Goal: Communication & Community: Participate in discussion

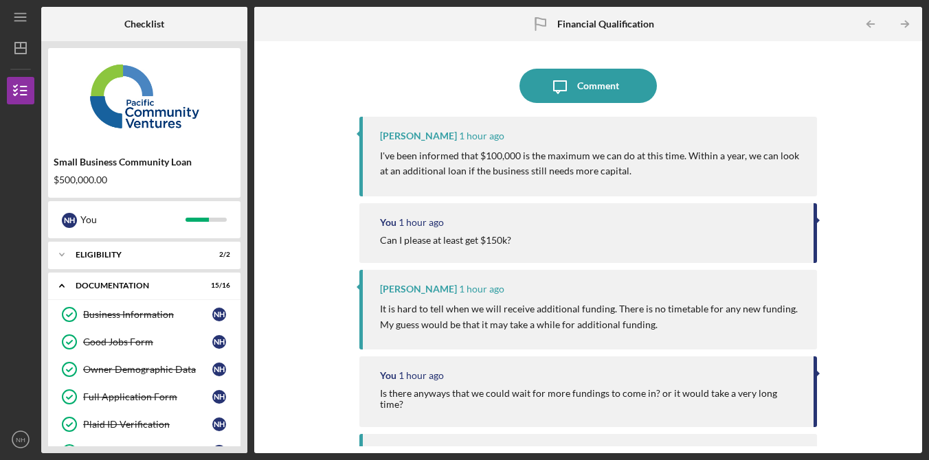
scroll to position [346, 0]
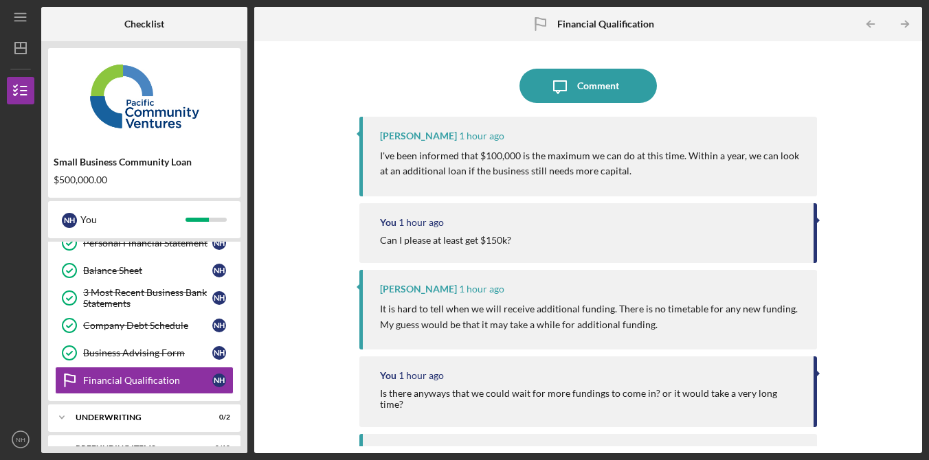
drag, startPoint x: 837, startPoint y: 58, endPoint x: 776, endPoint y: 3, distance: 81.8
click at [838, 58] on div "Icon/Message Comment [PERSON_NAME] 1 hour ago I've been informed that $100,000 …" at bounding box center [588, 247] width 654 height 398
click at [852, 137] on div "Icon/Message Comment [PERSON_NAME] 1 hour ago I've been informed that $100,000 …" at bounding box center [588, 247] width 654 height 398
click at [853, 137] on div "Icon/Message Comment [PERSON_NAME] 1 hour ago I've been informed that $100,000 …" at bounding box center [588, 247] width 654 height 398
click at [859, 149] on div "Icon/Message Comment [PERSON_NAME] 1 hour ago I've been informed that $100,000 …" at bounding box center [588, 247] width 654 height 398
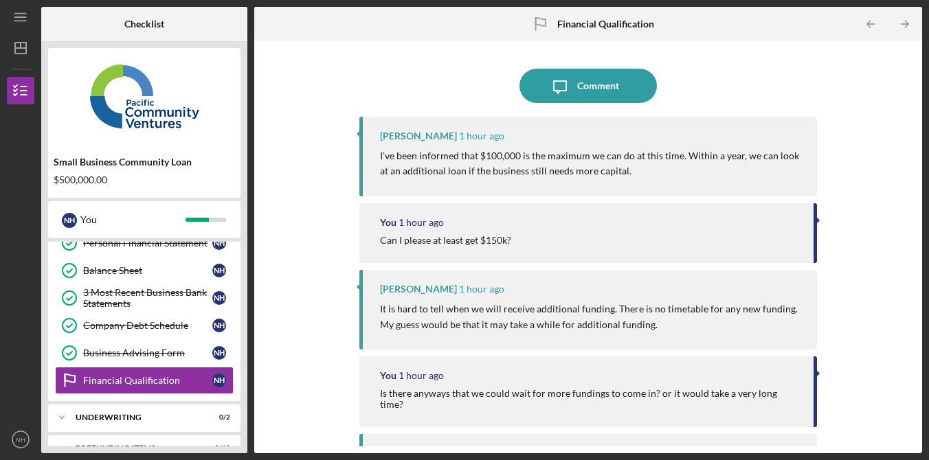
click at [875, 163] on div "Icon/Message Comment [PERSON_NAME] 1 hour ago I've been informed that $100,000 …" at bounding box center [588, 247] width 654 height 398
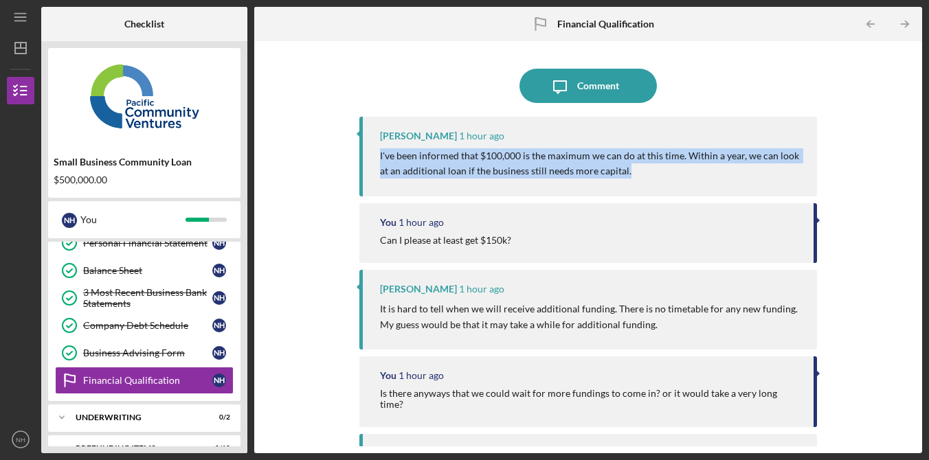
click at [875, 163] on div "Icon/Message Comment [PERSON_NAME] 1 hour ago I've been informed that $100,000 …" at bounding box center [588, 247] width 654 height 398
click at [875, 164] on div "Icon/Message Comment [PERSON_NAME] 1 hour ago I've been informed that $100,000 …" at bounding box center [588, 247] width 654 height 398
